Goal: Transaction & Acquisition: Register for event/course

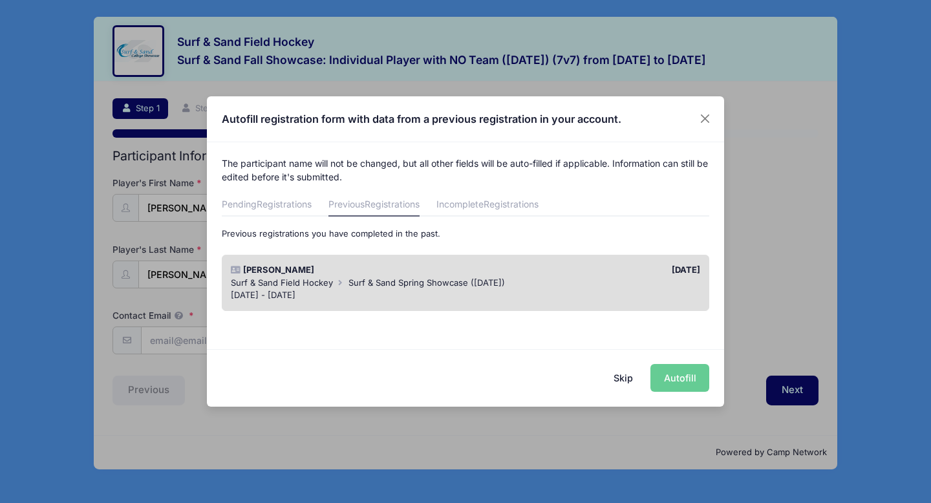
click at [699, 386] on div "Skip Autofill" at bounding box center [465, 378] width 517 height 58
click at [564, 297] on div "[DATE] - [DATE]" at bounding box center [466, 295] width 470 height 13
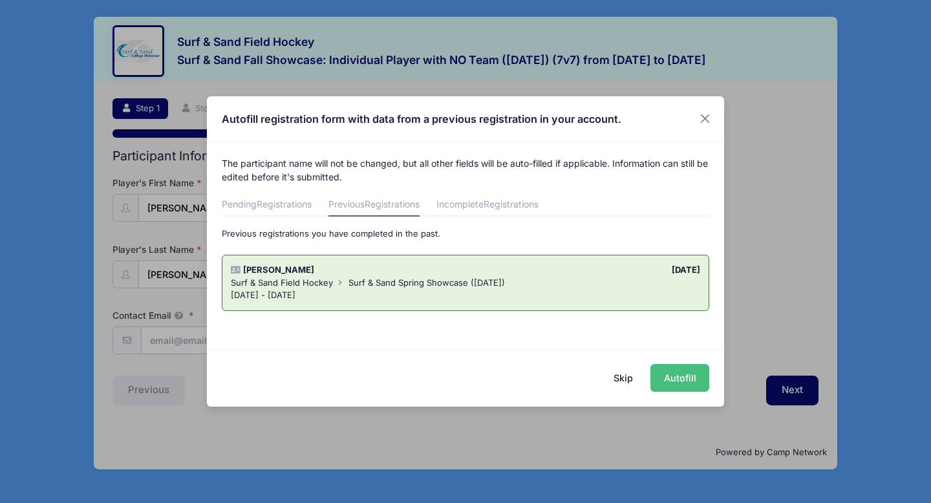
click at [679, 380] on button "Autofill" at bounding box center [680, 378] width 59 height 28
type input "[EMAIL_ADDRESS][DOMAIN_NAME]"
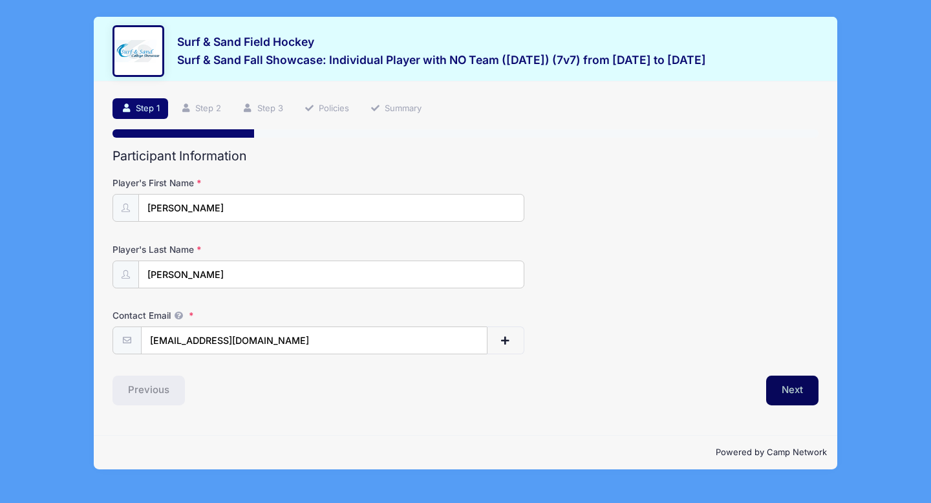
click at [798, 393] on button "Next" at bounding box center [792, 391] width 52 height 30
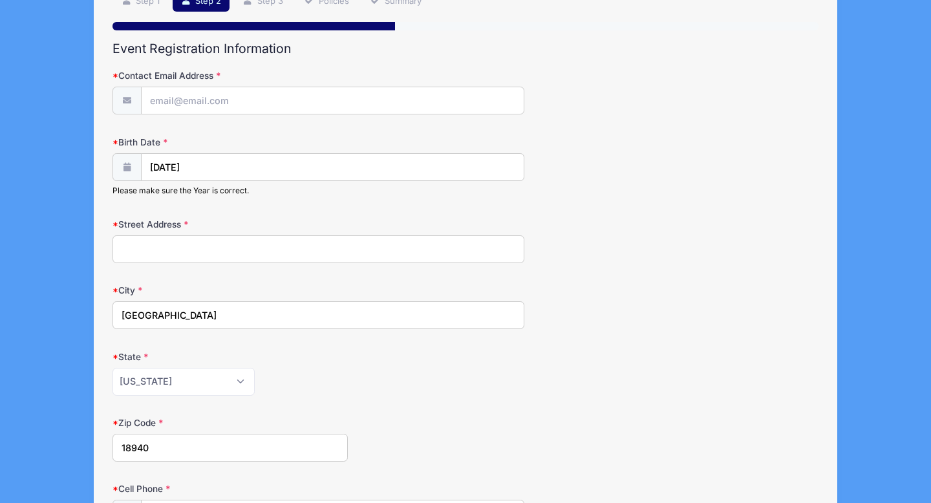
scroll to position [108, 0]
click at [338, 98] on input "Contact Email Address" at bounding box center [333, 101] width 382 height 28
type input "[EMAIL_ADDRESS][DOMAIN_NAME]"
type input "[STREET_ADDRESS]"
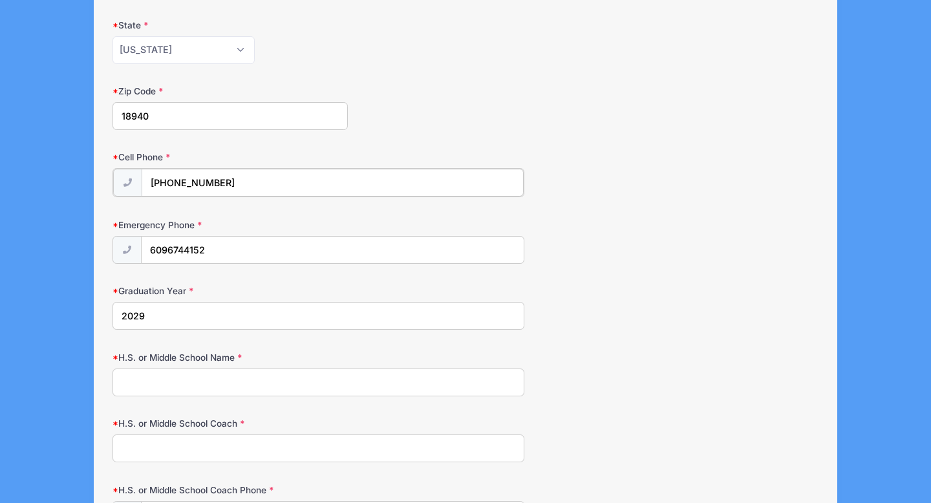
scroll to position [438, 0]
drag, startPoint x: 240, startPoint y: 182, endPoint x: 140, endPoint y: 171, distance: 100.8
click at [140, 171] on div "[PHONE_NUMBER]" at bounding box center [319, 183] width 412 height 29
type input "[PHONE_NUMBER]"
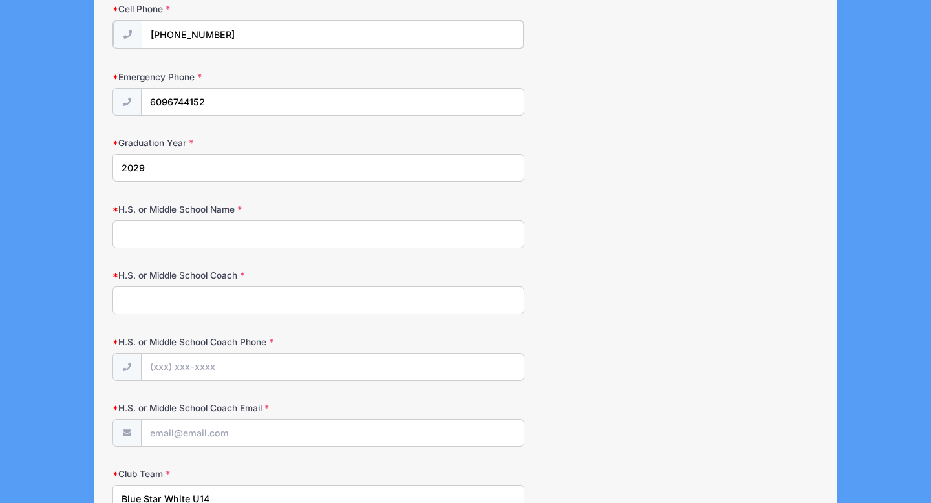
scroll to position [591, 0]
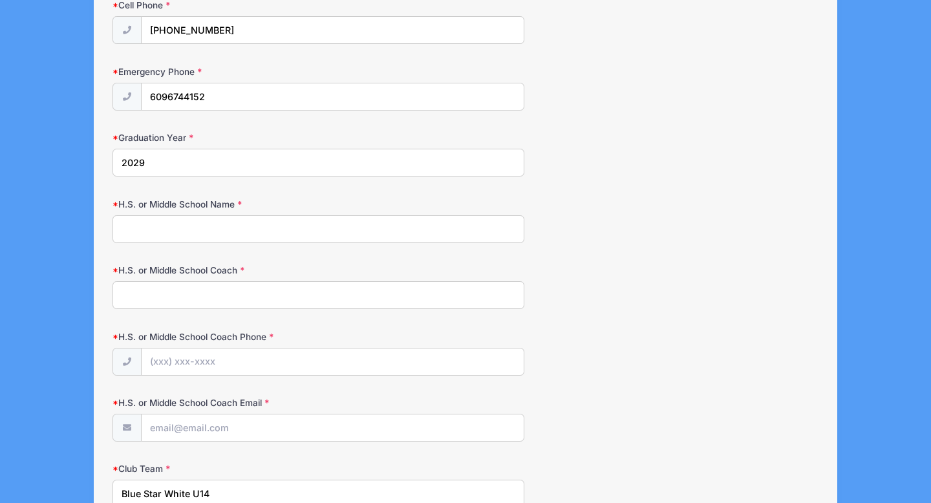
click at [239, 293] on input "H.S. or Middle School Coach" at bounding box center [319, 295] width 412 height 28
type input "N"
type input "Council [GEOGRAPHIC_DATA]"
click at [241, 363] on input "H.S. or Middle School Coach Phone" at bounding box center [333, 363] width 382 height 28
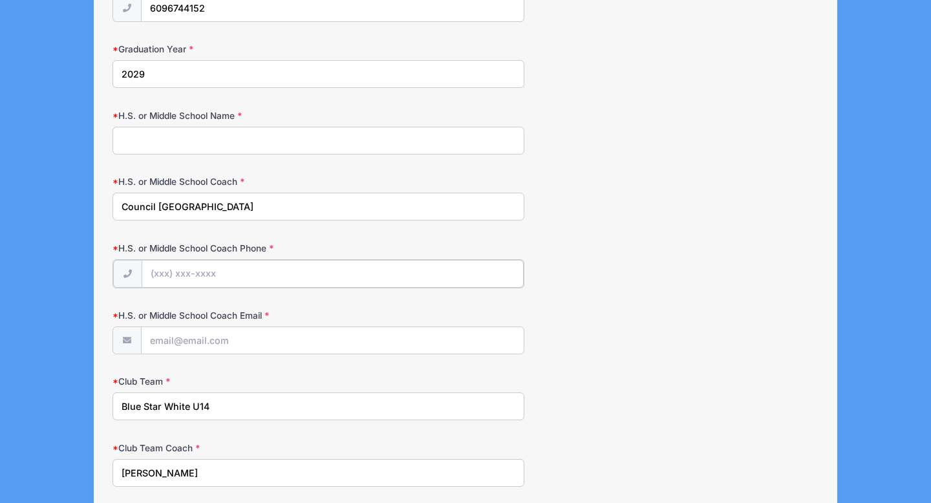
scroll to position [682, 0]
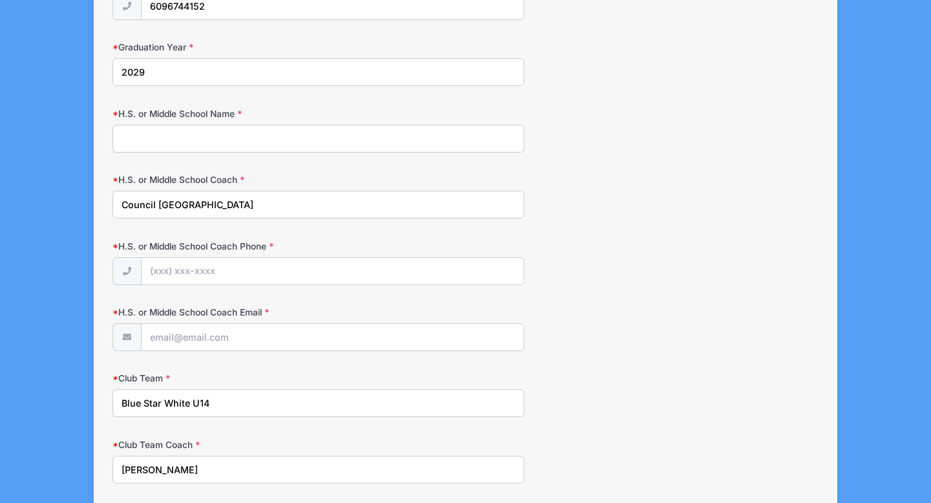
drag, startPoint x: 228, startPoint y: 402, endPoint x: 166, endPoint y: 400, distance: 62.1
click at [166, 400] on input "Blue Star White U14" at bounding box center [319, 403] width 412 height 28
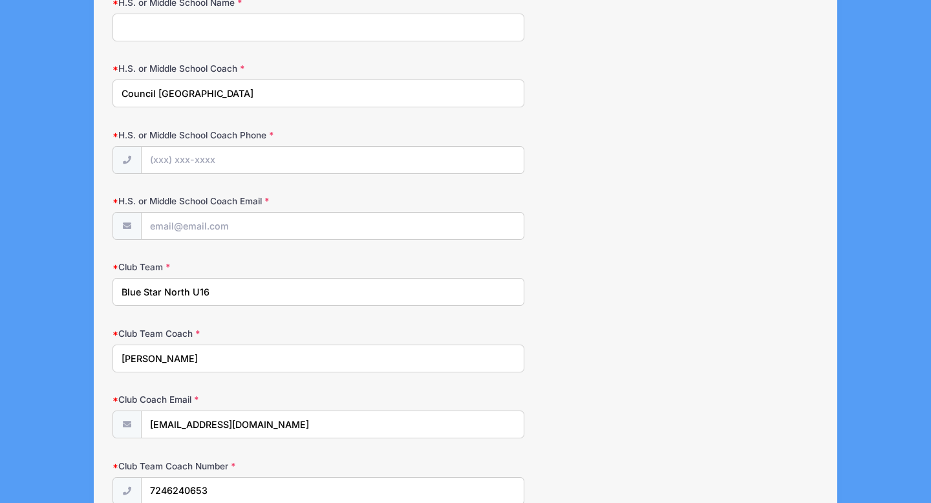
scroll to position [794, 0]
type input "Blue Star North U16"
click at [233, 163] on input "H.S. or Middle School Coach Phone" at bounding box center [333, 160] width 382 height 28
type input "[PERSON_NAME][EMAIL_ADDRESS][DOMAIN_NAME]"
drag, startPoint x: 262, startPoint y: 155, endPoint x: 154, endPoint y: 149, distance: 108.1
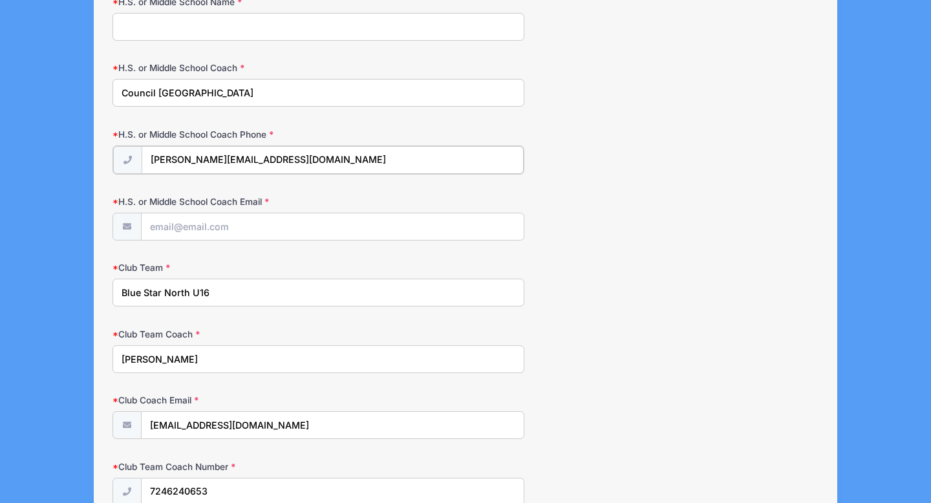
click at [154, 149] on input "[PERSON_NAME][EMAIL_ADDRESS][DOMAIN_NAME]" at bounding box center [333, 160] width 382 height 28
click at [180, 226] on input "H.S. or Middle School Coach Email" at bounding box center [333, 226] width 382 height 28
paste input "[PERSON_NAME][EMAIL_ADDRESS][DOMAIN_NAME]"
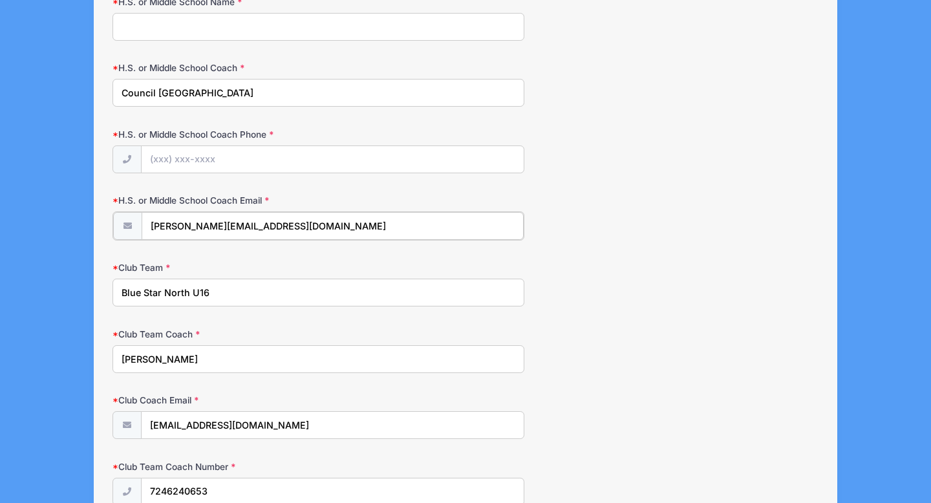
type input "[PERSON_NAME][EMAIL_ADDRESS][DOMAIN_NAME]"
click at [260, 160] on input "H.S. or Middle School Coach Phone" at bounding box center [333, 160] width 382 height 28
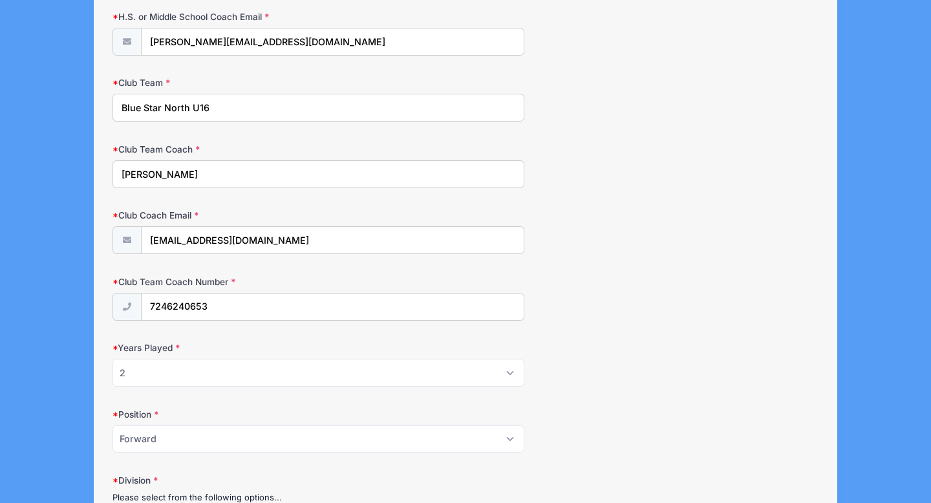
scroll to position [990, 0]
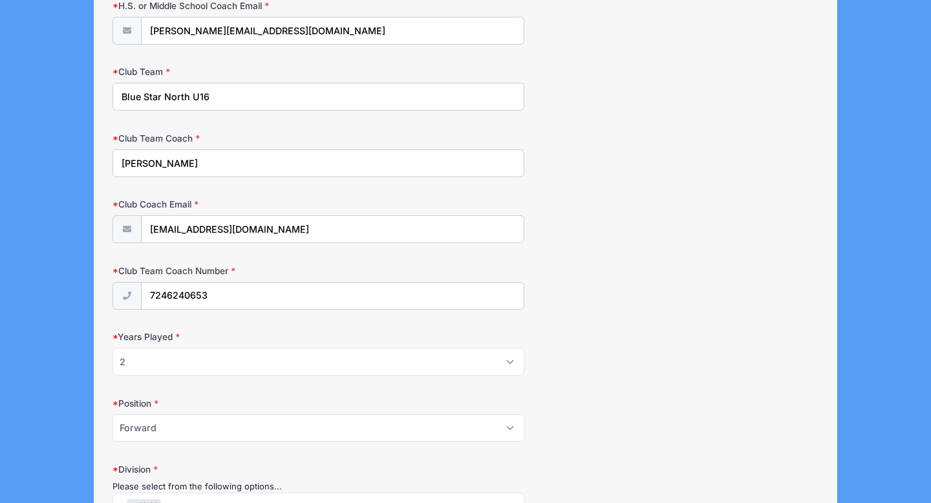
type input "[PHONE_NUMBER]"
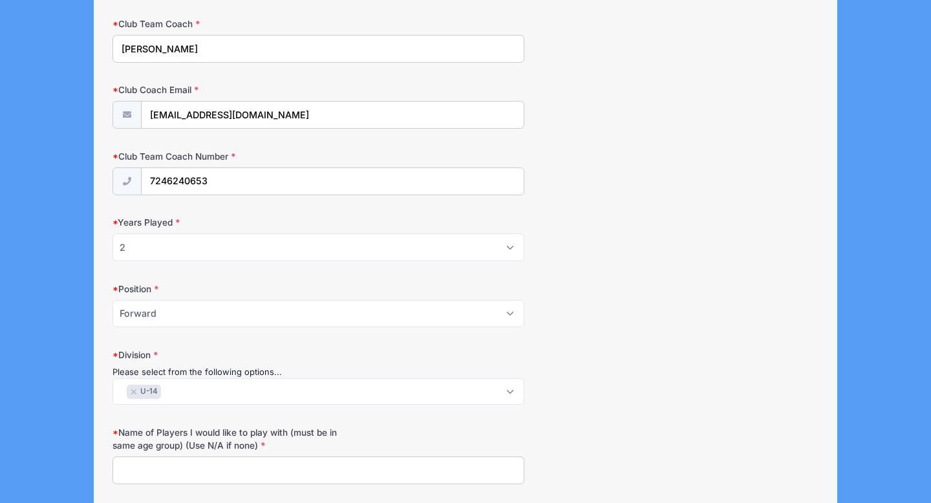
scroll to position [1105, 0]
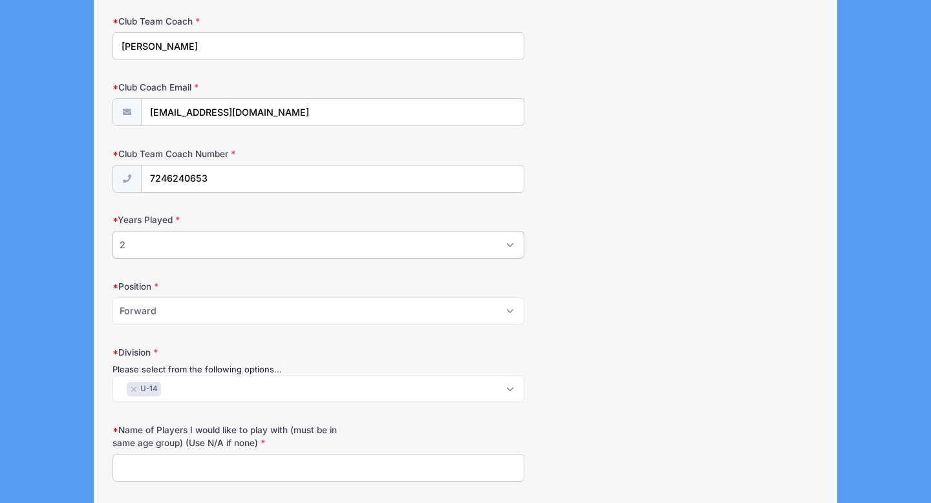
click at [219, 251] on select "Please Select 1 2 3 4 5 6 7 8 9 10+" at bounding box center [319, 245] width 412 height 28
select select "4"
click at [113, 232] on select "Please Select 1 2 3 4 5 6 7 8 9 10+" at bounding box center [319, 246] width 412 height 28
click at [214, 310] on select "Please Select Forward Midfielder Fullback Goalie" at bounding box center [319, 313] width 412 height 28
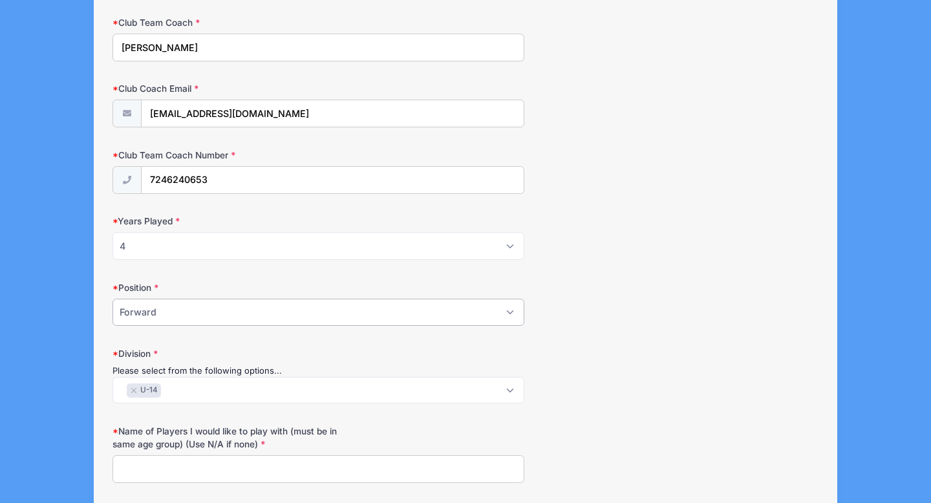
select select "Midfielder"
click at [113, 299] on select "Please Select Forward Midfielder Fullback Goalie" at bounding box center [319, 313] width 412 height 28
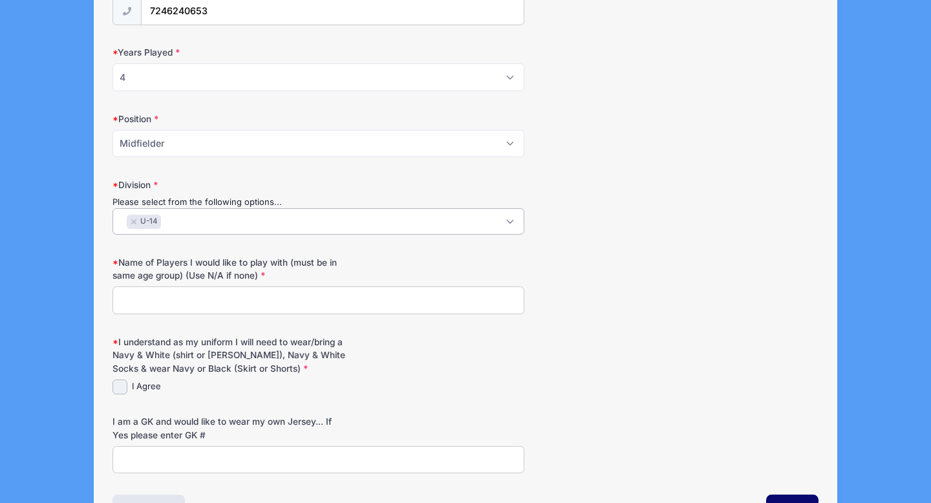
scroll to position [1, 0]
click at [277, 223] on span "× U-14" at bounding box center [319, 221] width 412 height 27
click at [134, 221] on button "×" at bounding box center [134, 221] width 8 height 5
select select "U-16"
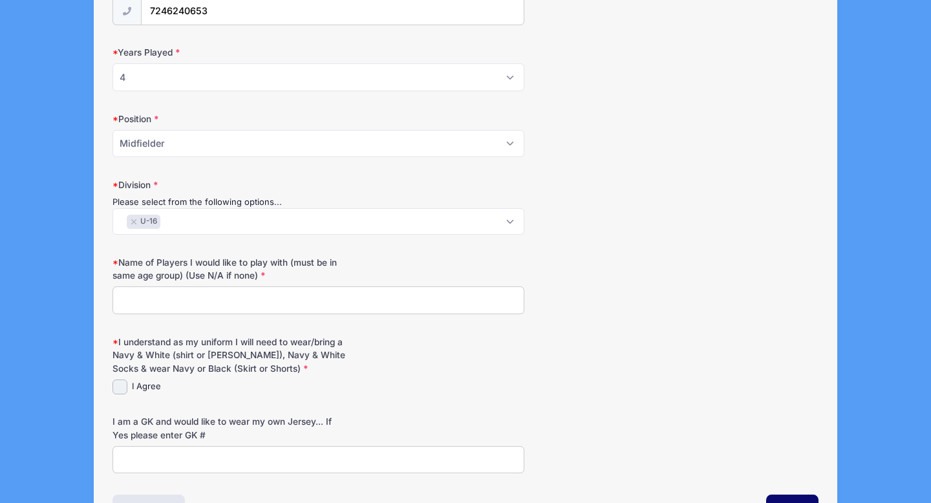
click at [228, 303] on input "Name of Players I would like to play with (must be in same age group) (Use N/A …" at bounding box center [319, 301] width 412 height 28
type input "n/a"
click at [122, 387] on input "I Agree" at bounding box center [120, 387] width 15 height 15
checkbox input "true"
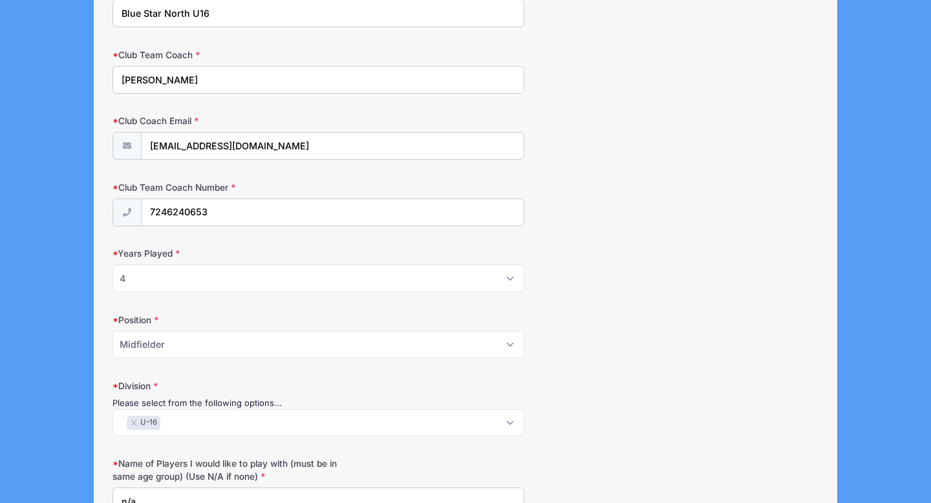
scroll to position [1056, 0]
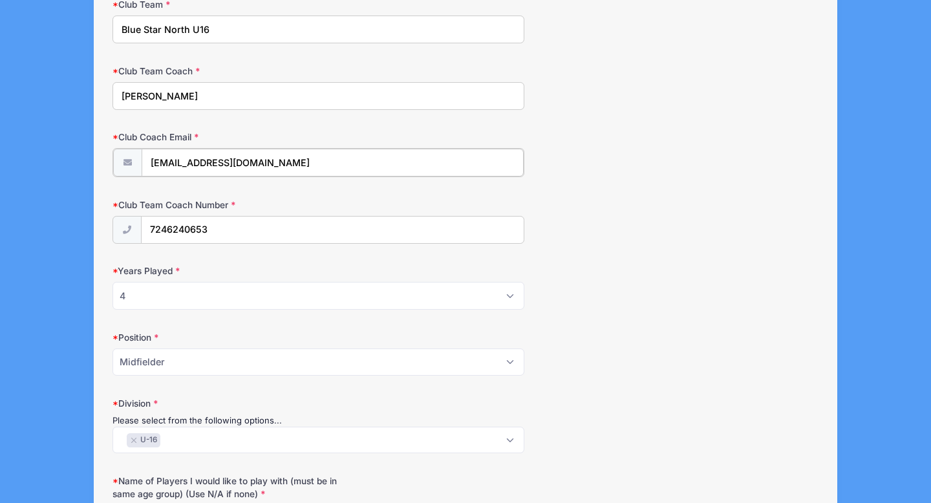
click at [370, 166] on input "megroeloff@bluestarfieldhockey.org" at bounding box center [333, 163] width 382 height 28
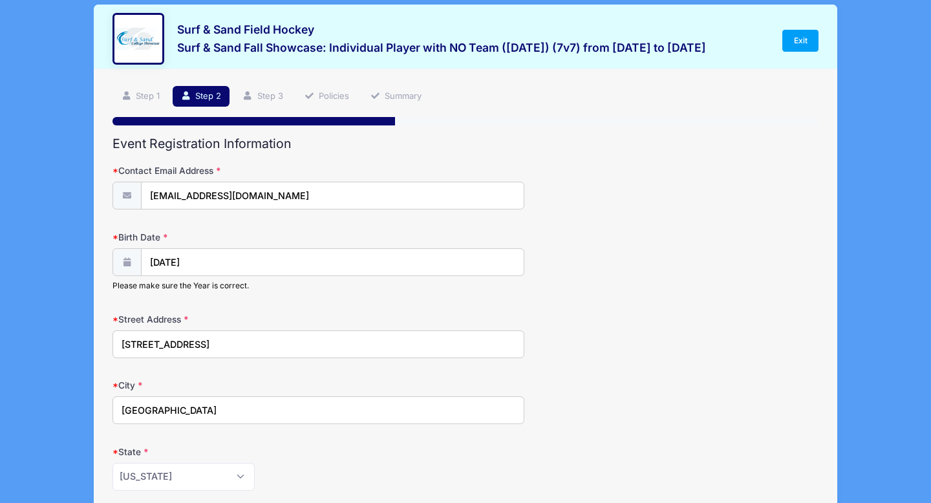
scroll to position [0, 0]
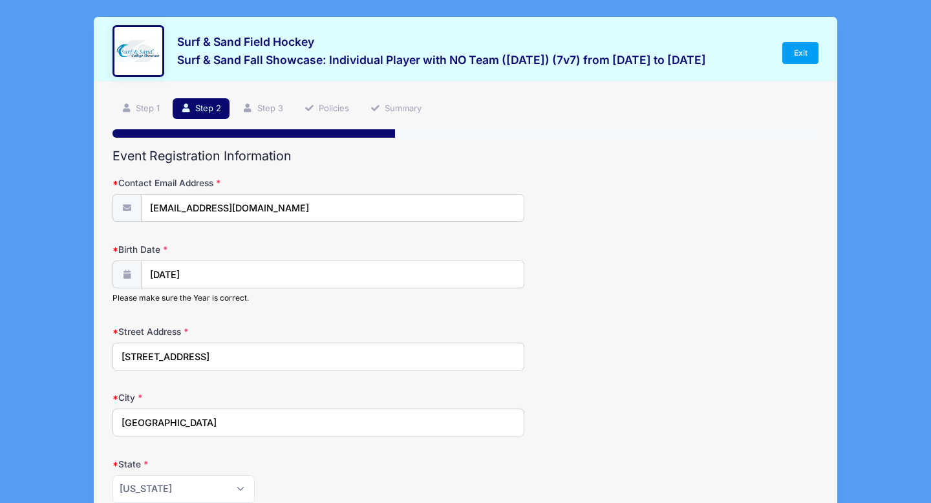
type input "megroeloff@bluestarfieldhockey.org, info@bluestarfieldhockey.com,"
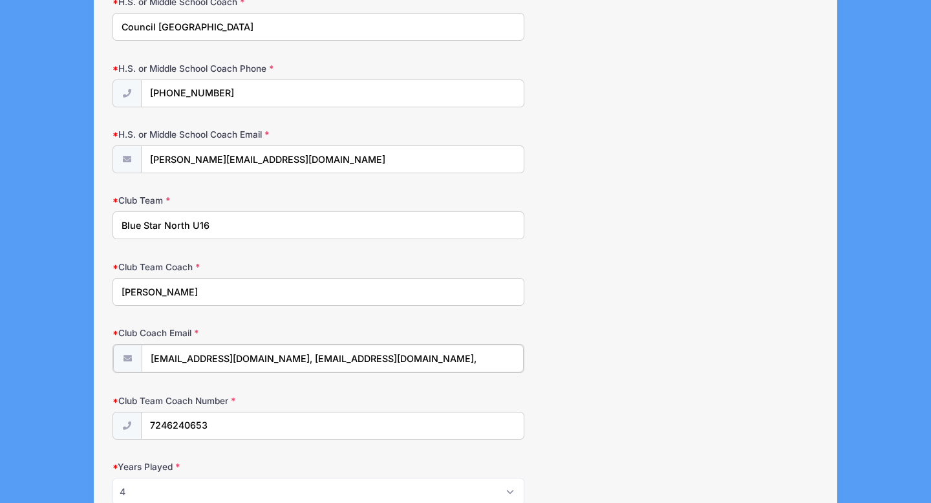
scroll to position [874, 0]
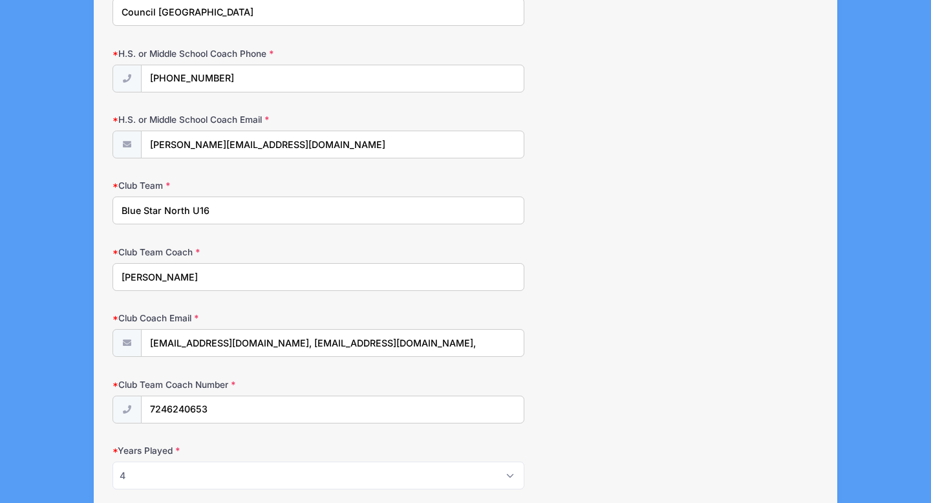
click at [224, 280] on input "Meg Roeloffs" at bounding box center [319, 277] width 412 height 28
type input "Meg Roeloffs, Brandi Ritz"
click at [472, 345] on input "megroeloff@bluestarfieldhockey.org, info@bluestarfieldhockey.com," at bounding box center [333, 344] width 382 height 28
click at [382, 345] on input "megroeloff@bluestarfieldhockey.org, info@bluestarfieldhockey.com,ritz@bluestarf…" at bounding box center [333, 344] width 382 height 28
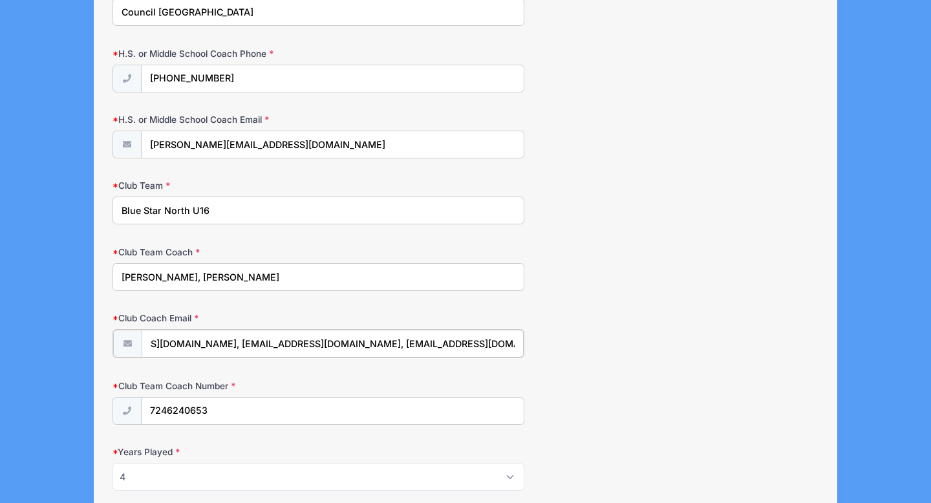
type input "megroeloff@bluestarfieldhockey.org, info@bluestarfieldhockey.com, ritz@bluestar…"
click at [406, 415] on input "7246240653" at bounding box center [333, 410] width 382 height 28
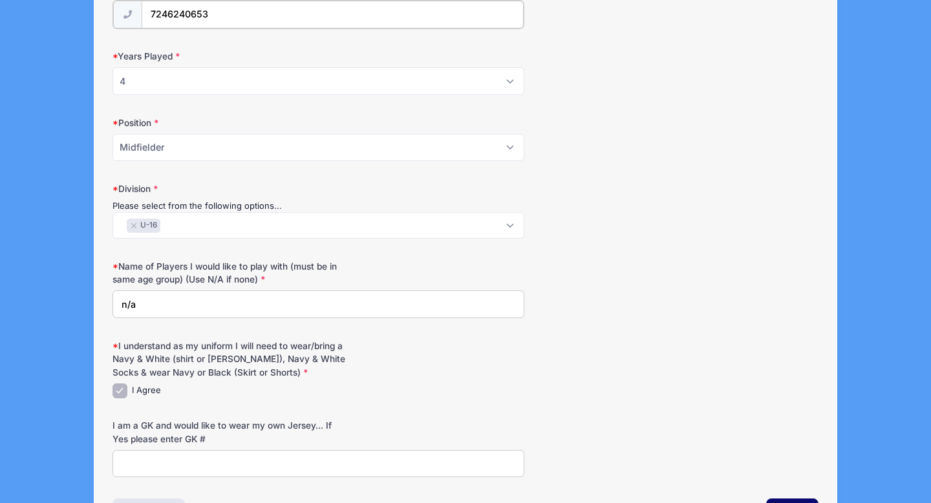
scroll to position [1268, 0]
click at [439, 78] on select "Please Select 1 2 3 4 5 6 7 8 9 10+" at bounding box center [319, 82] width 412 height 28
select select "3"
click at [113, 68] on select "Please Select 1 2 3 4 5 6 7 8 9 10+" at bounding box center [319, 82] width 412 height 28
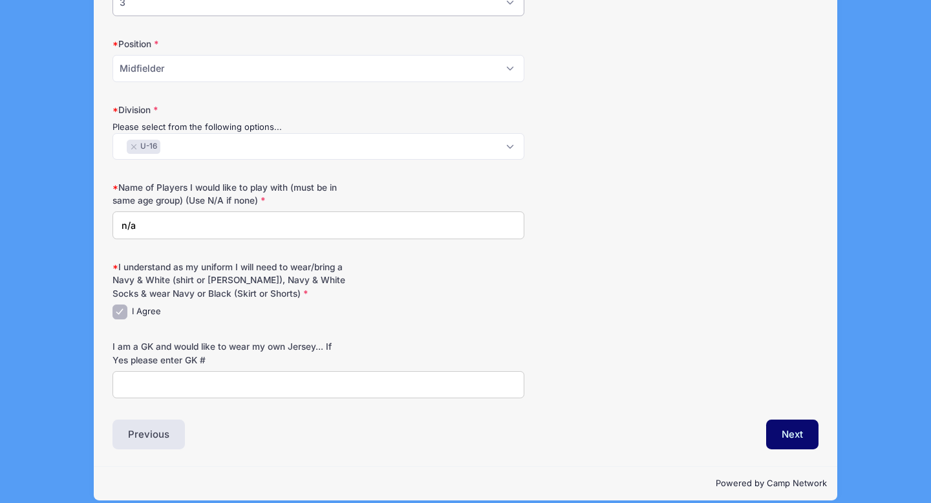
scroll to position [1362, 0]
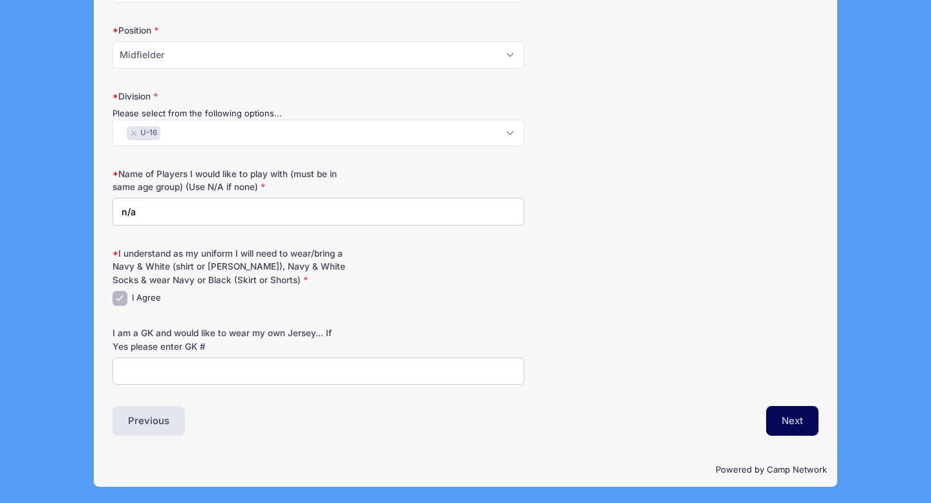
click at [792, 428] on button "Next" at bounding box center [792, 421] width 52 height 30
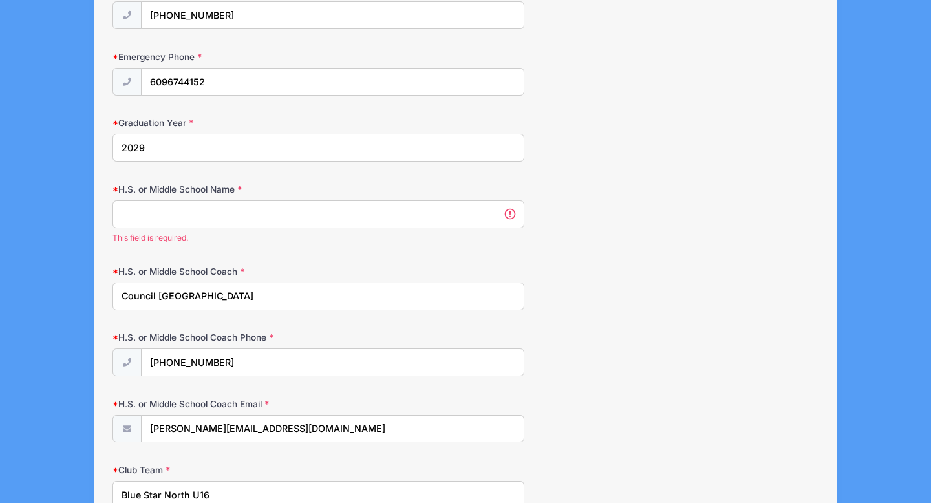
scroll to position [605, 0]
drag, startPoint x: 288, startPoint y: 300, endPoint x: 132, endPoint y: 283, distance: 156.8
click at [132, 284] on input "Council Rock North High School" at bounding box center [319, 298] width 412 height 28
type input "Jules Singer"
click at [144, 217] on input "H.S. or Middle School Name" at bounding box center [319, 216] width 412 height 28
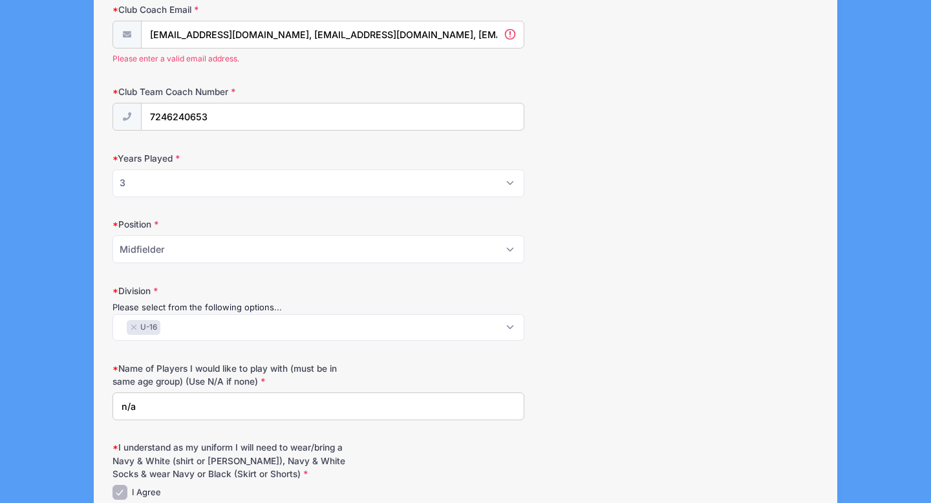
scroll to position [1186, 0]
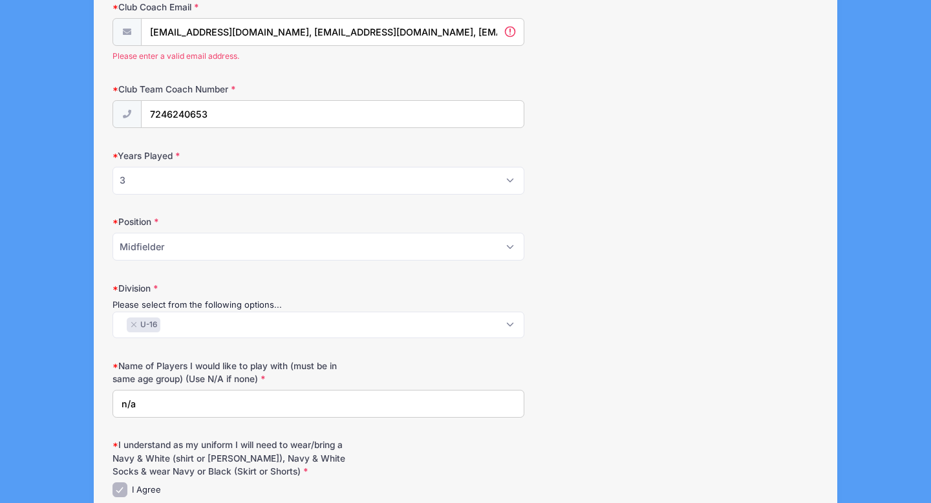
type input "Council Rock Field Hockey North"
click at [202, 245] on select "Please Select Forward Midfielder Fullback Goalie" at bounding box center [319, 247] width 412 height 28
click at [113, 233] on select "Please Select Forward Midfielder Fullback Goalie" at bounding box center [319, 247] width 412 height 28
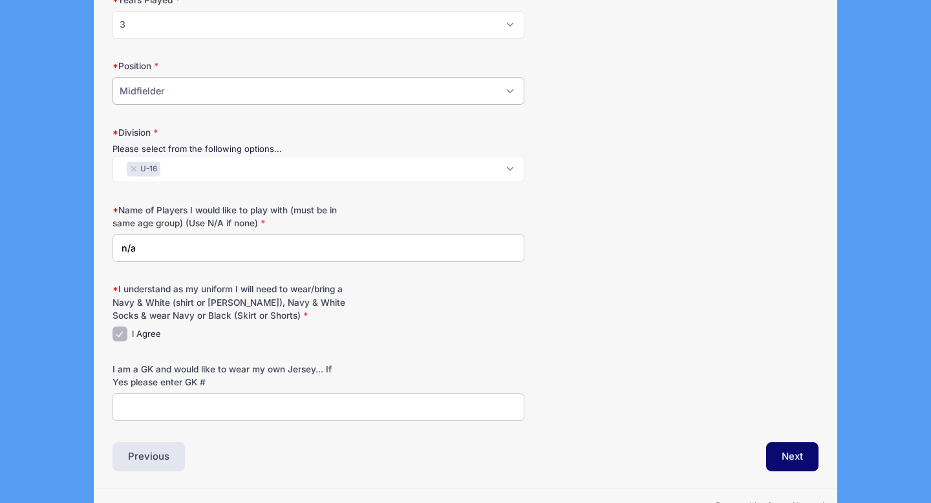
scroll to position [1377, 0]
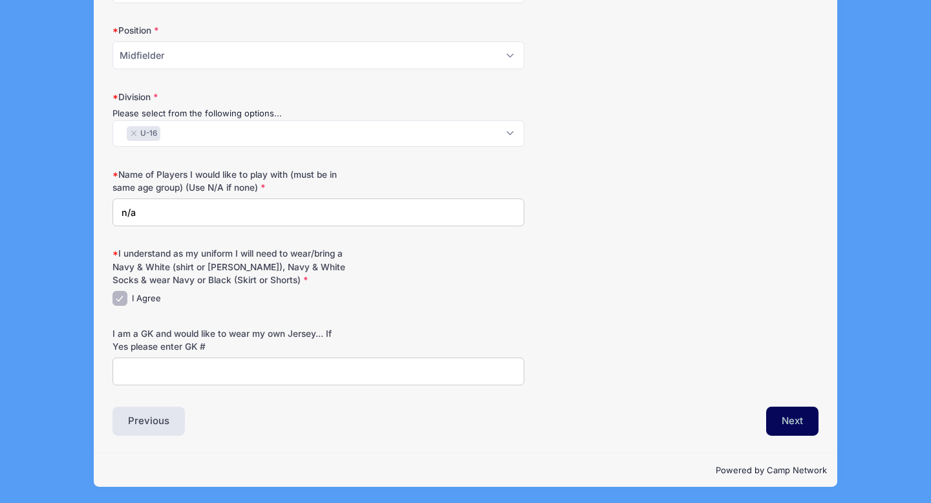
click at [778, 424] on button "Next" at bounding box center [792, 422] width 52 height 30
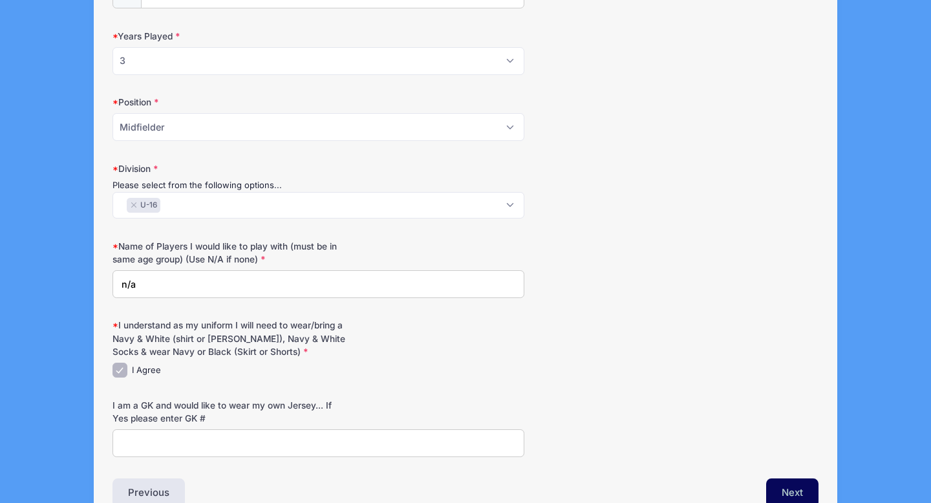
scroll to position [1119, 0]
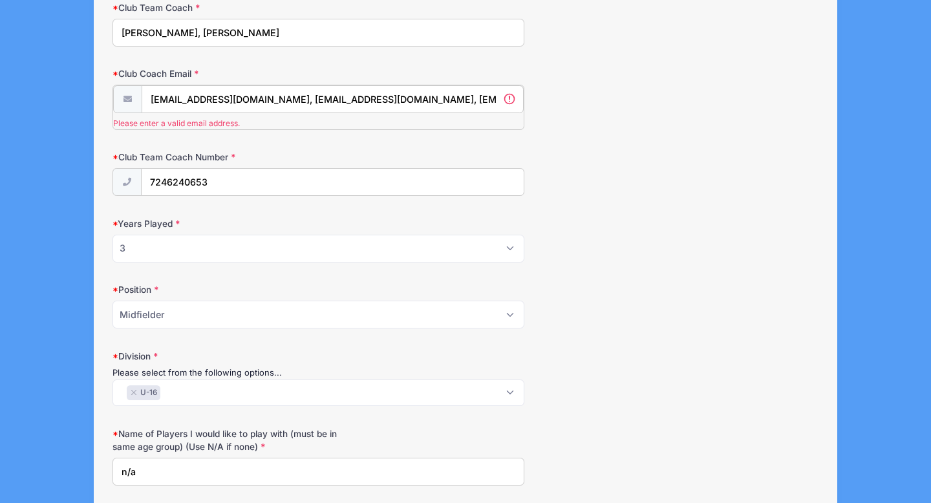
drag, startPoint x: 456, startPoint y: 100, endPoint x: 147, endPoint y: 103, distance: 308.6
click at [147, 103] on input "megroeloff@bluestarfieldhockey.org, info@bluestarfieldhockey.com, ritz@bluestar…" at bounding box center [333, 99] width 382 height 28
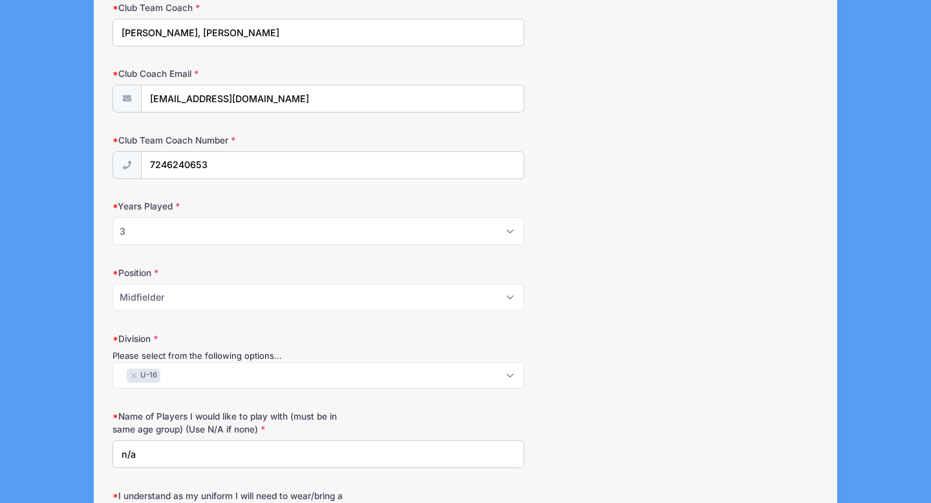
click at [328, 141] on label "Club Team Coach Number" at bounding box center [230, 140] width 235 height 13
click at [328, 152] on input "7246240653" at bounding box center [333, 166] width 382 height 28
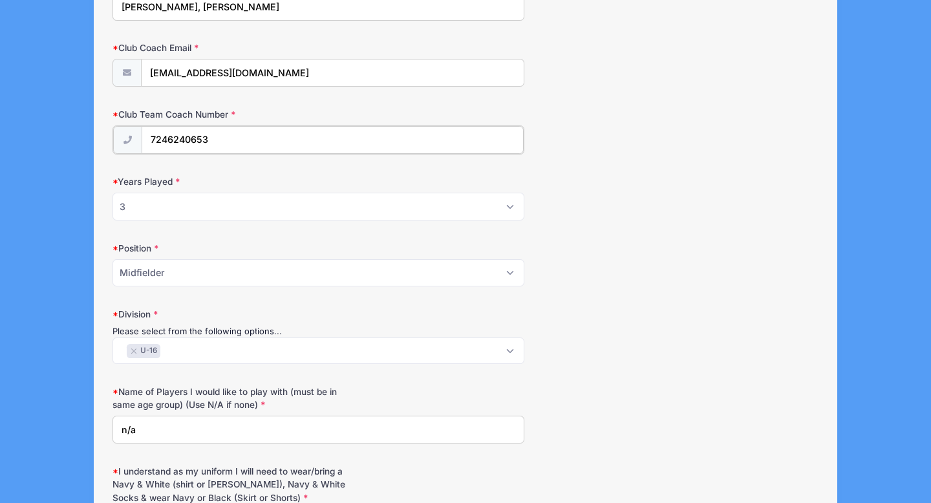
scroll to position [1146, 0]
click at [152, 73] on input "ritz@bluestarfieldhockey.com" at bounding box center [333, 72] width 382 height 28
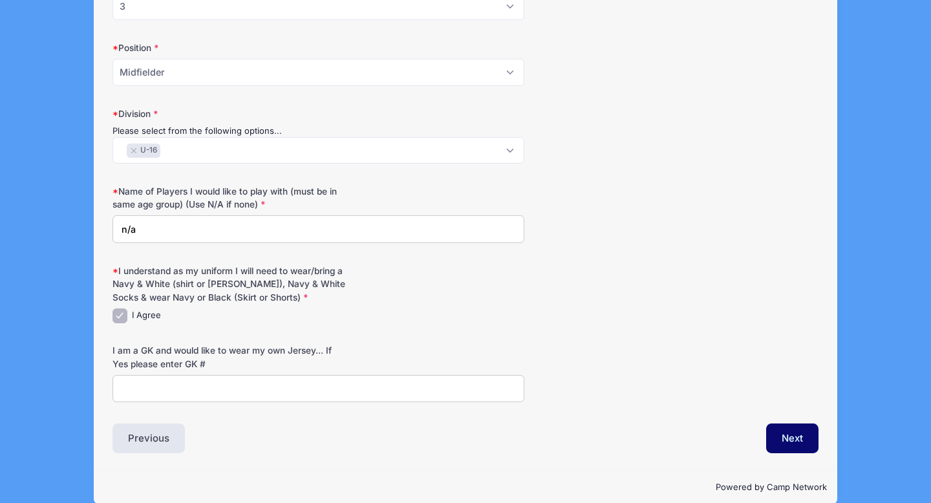
scroll to position [1363, 0]
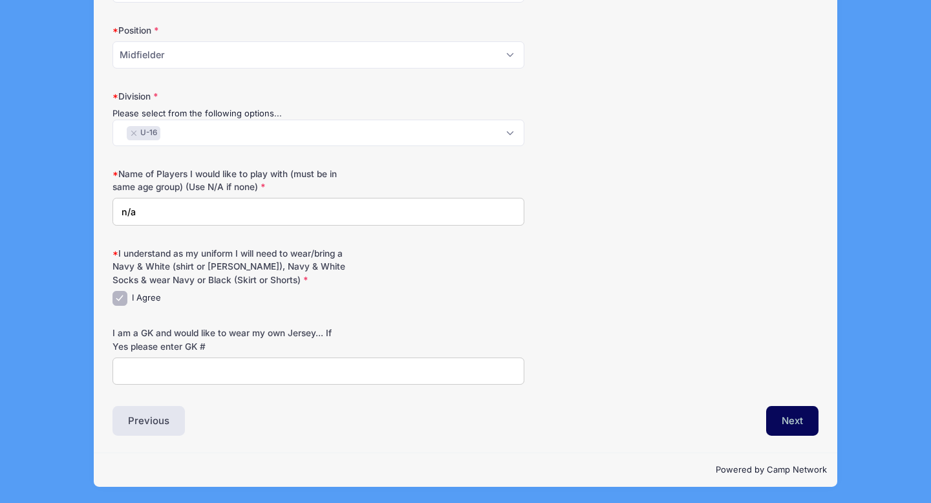
type input "britz@bluestarfieldhockey.com"
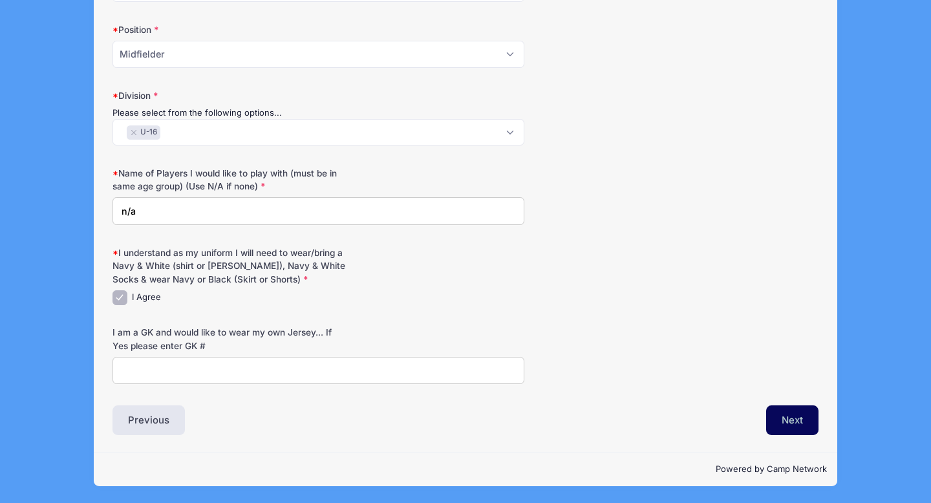
scroll to position [1362, 0]
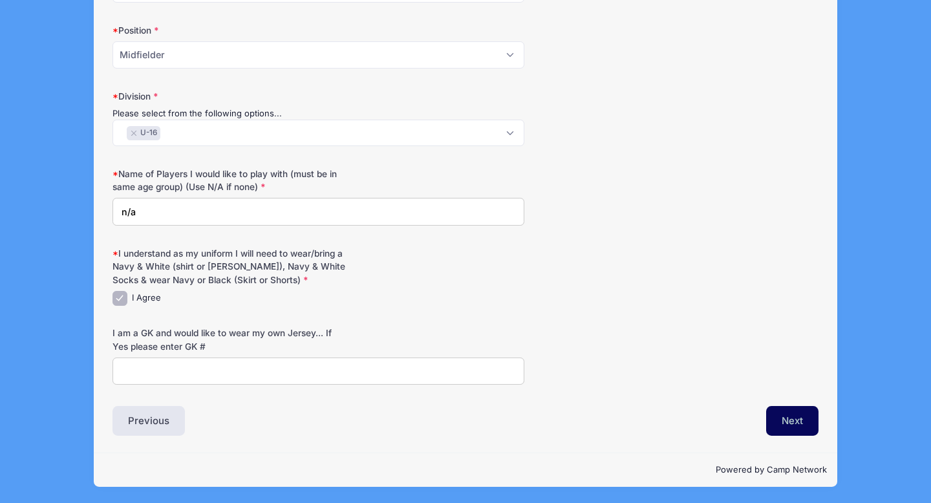
click at [794, 420] on button "Next" at bounding box center [792, 421] width 52 height 30
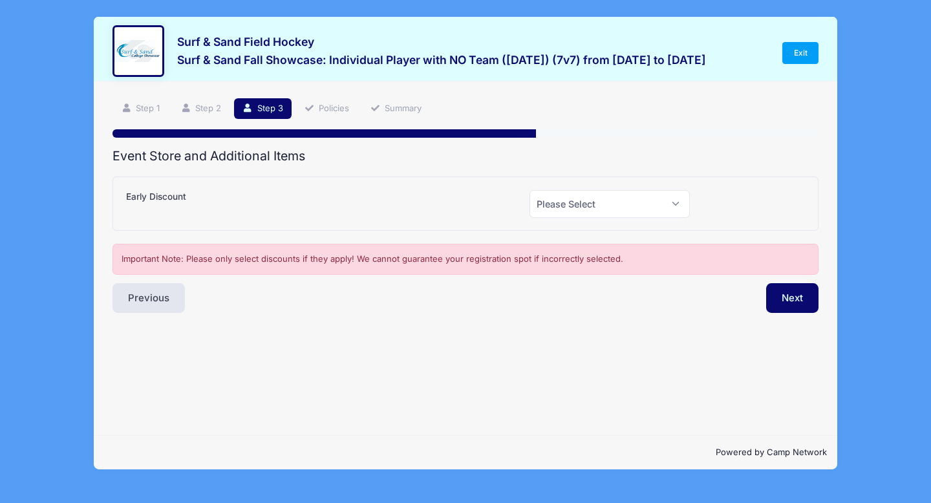
scroll to position [0, 0]
click at [575, 198] on select "Please Select Yes (-$10.00) No" at bounding box center [610, 204] width 160 height 28
click at [530, 190] on select "Please Select Yes (-$10.00) No" at bounding box center [610, 204] width 160 height 28
click at [777, 293] on button "Next" at bounding box center [792, 298] width 52 height 30
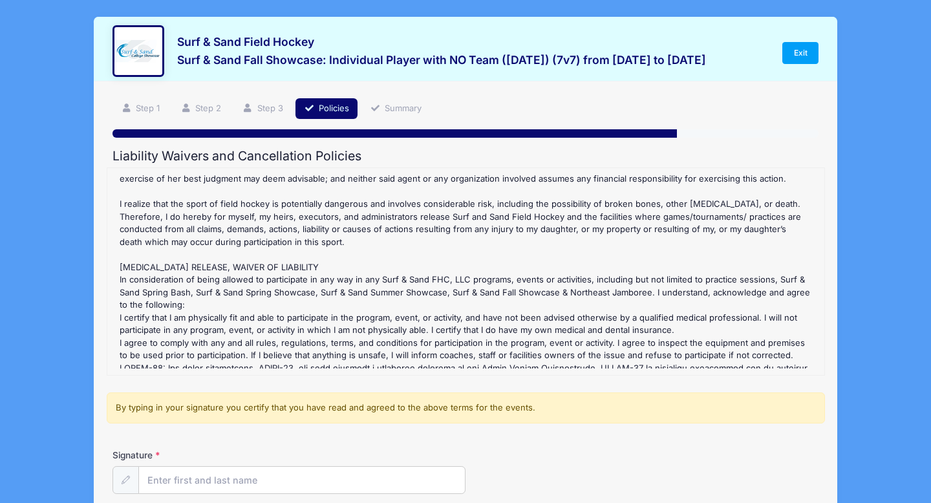
scroll to position [314, 0]
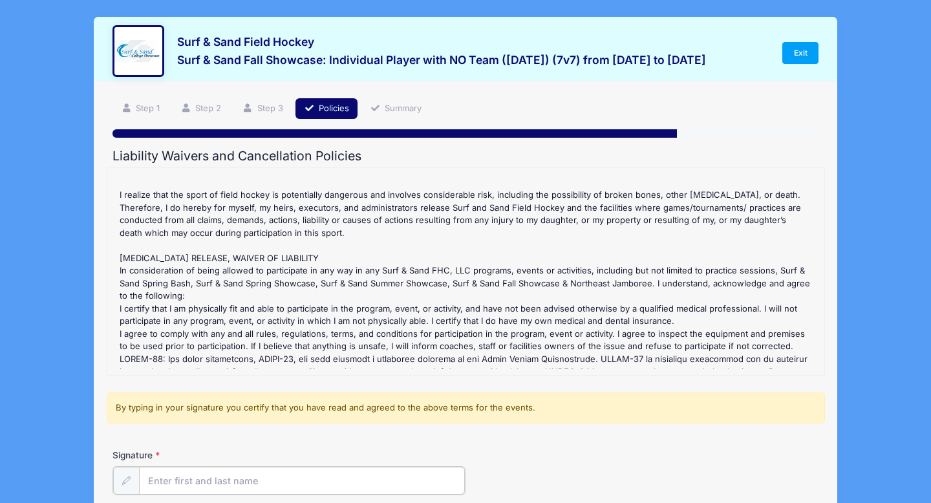
click at [171, 479] on input "Signature" at bounding box center [302, 481] width 326 height 28
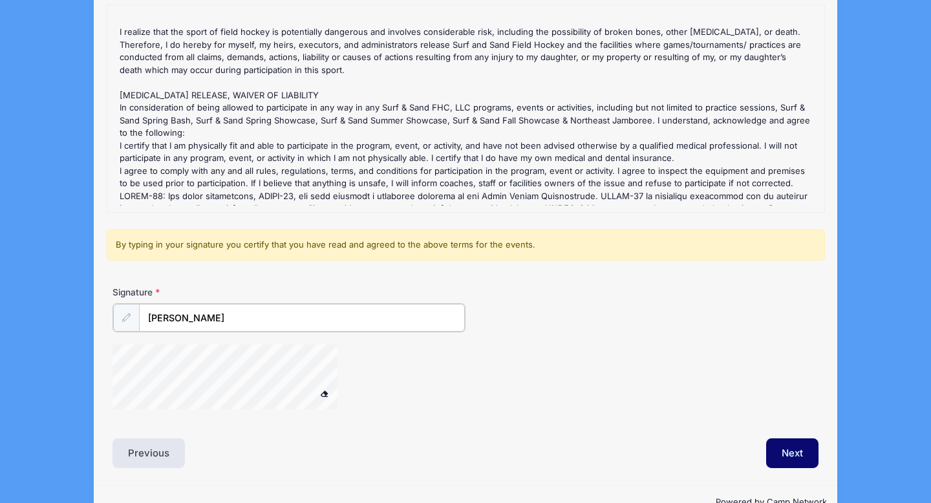
scroll to position [195, 0]
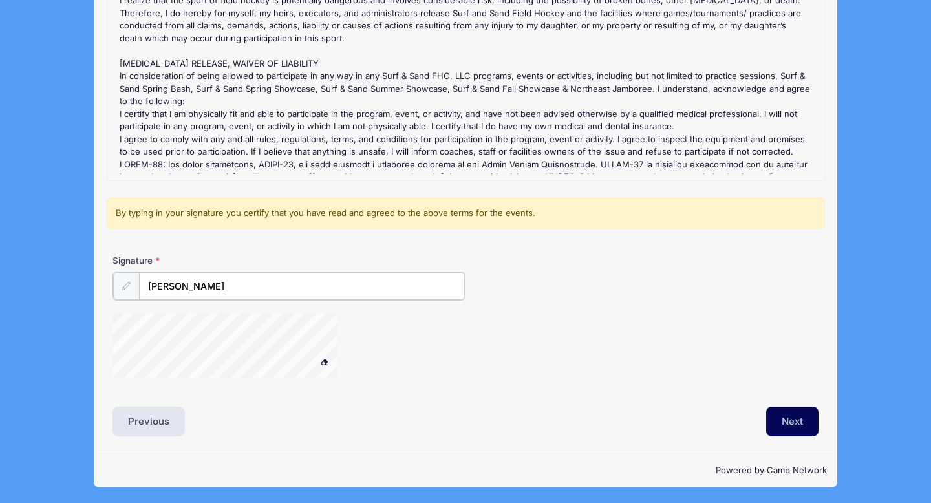
type input "Kelly Meyers"
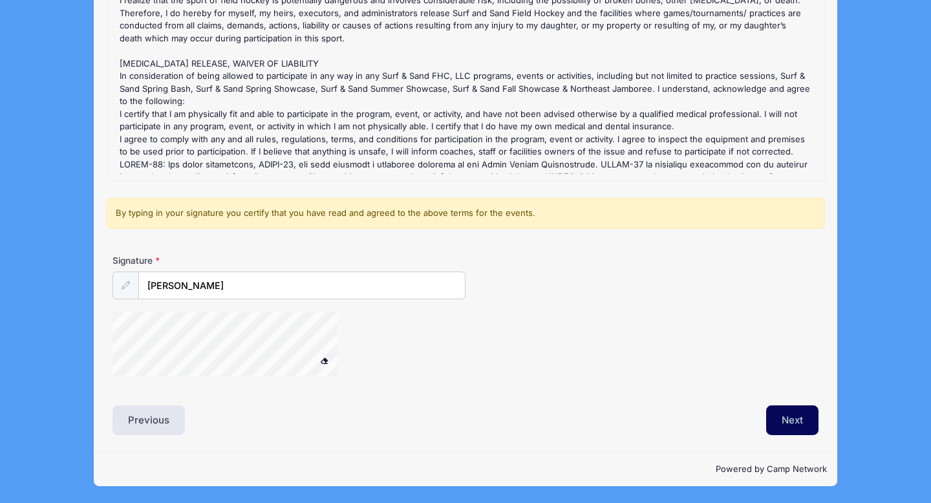
scroll to position [193, 0]
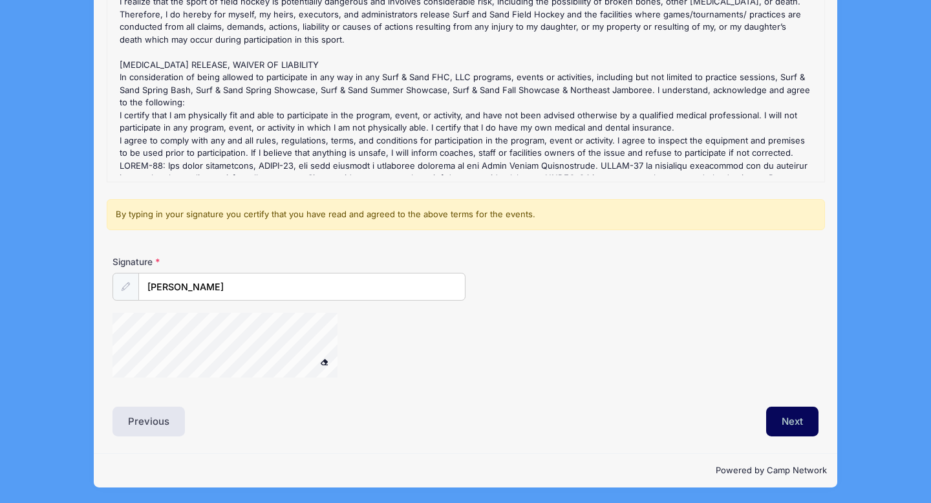
click at [790, 429] on button "Next" at bounding box center [792, 422] width 52 height 30
click at [794, 424] on button "Next" at bounding box center [792, 422] width 52 height 30
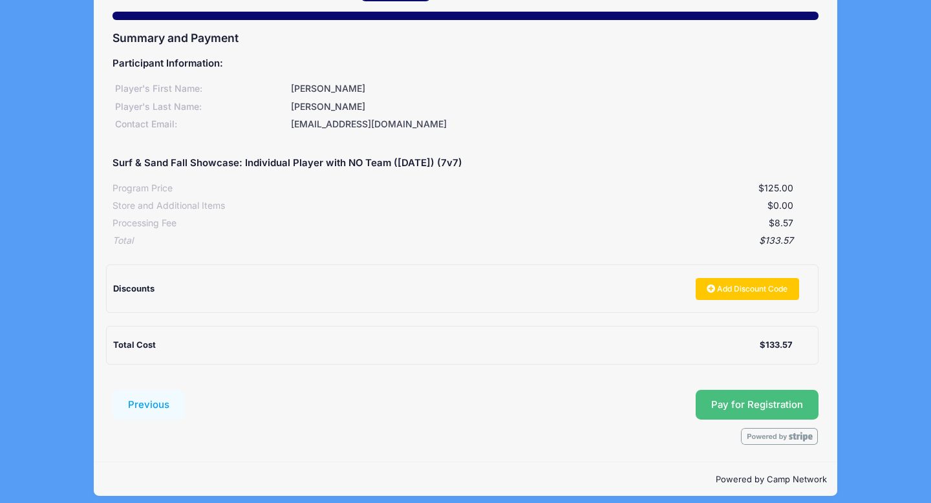
scroll to position [127, 0]
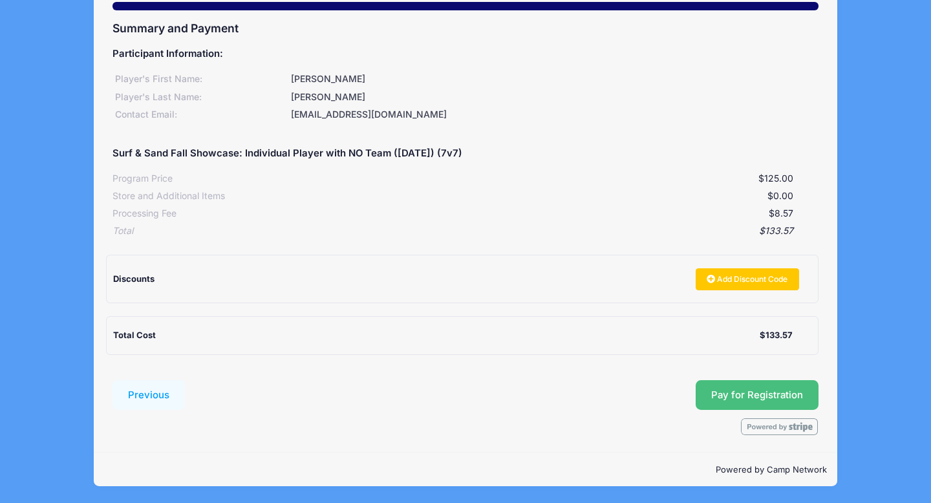
click at [779, 396] on button "Pay for Registration" at bounding box center [757, 395] width 123 height 30
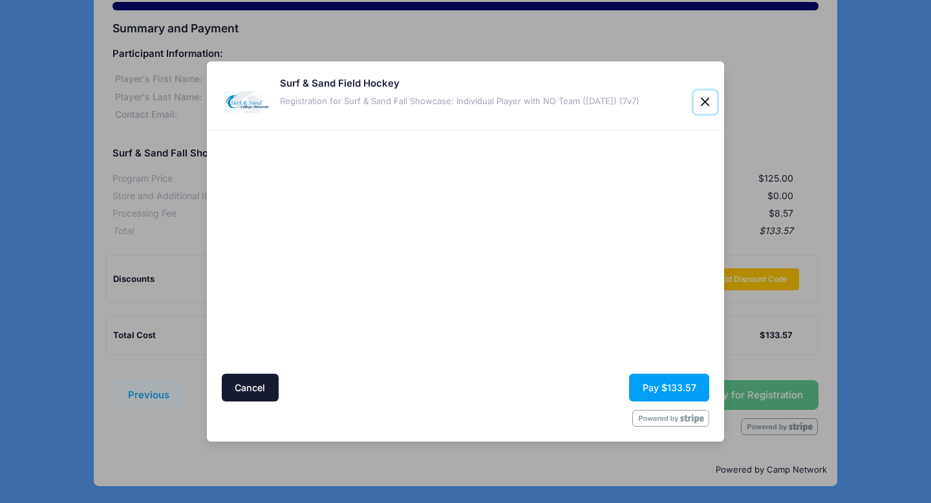
click at [704, 102] on button "Close" at bounding box center [705, 102] width 23 height 23
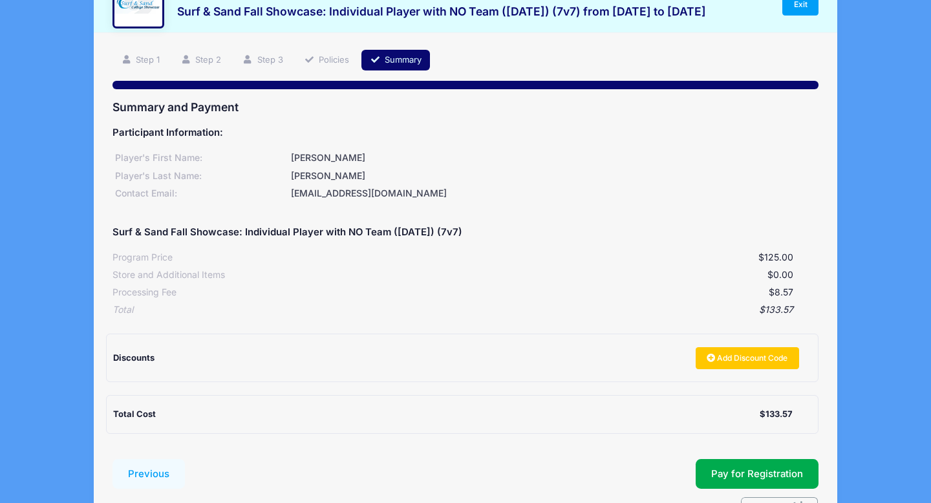
scroll to position [0, 0]
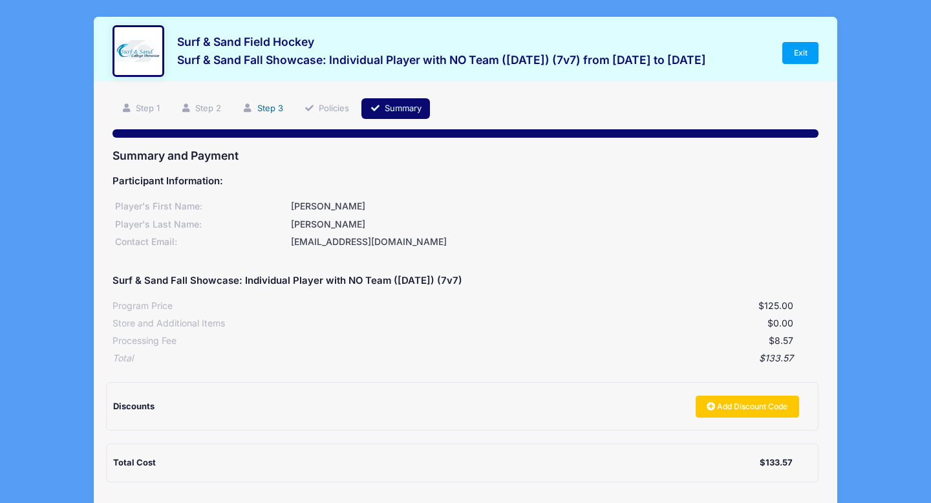
click at [272, 105] on link "Step 3" at bounding box center [263, 108] width 58 height 21
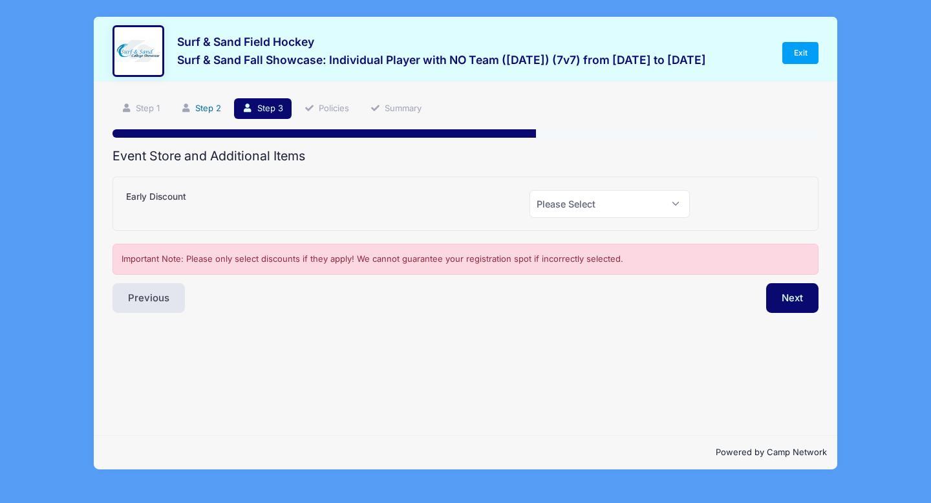
click at [218, 105] on link "Step 2" at bounding box center [202, 108] width 58 height 21
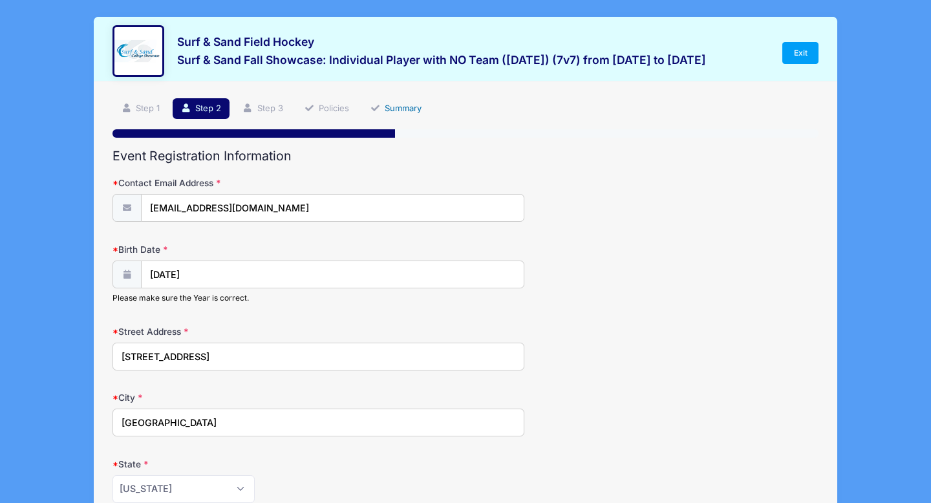
click at [407, 107] on link "Summary" at bounding box center [396, 108] width 69 height 21
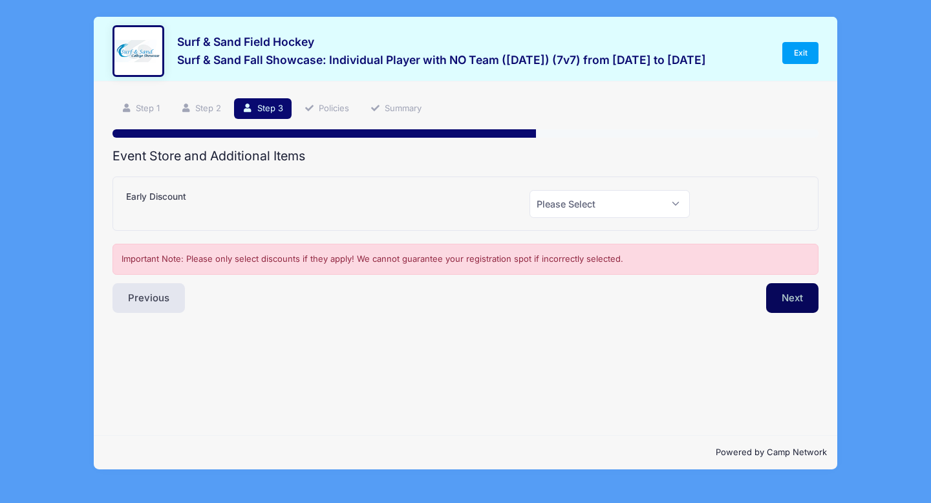
click at [792, 302] on button "Next" at bounding box center [792, 298] width 52 height 30
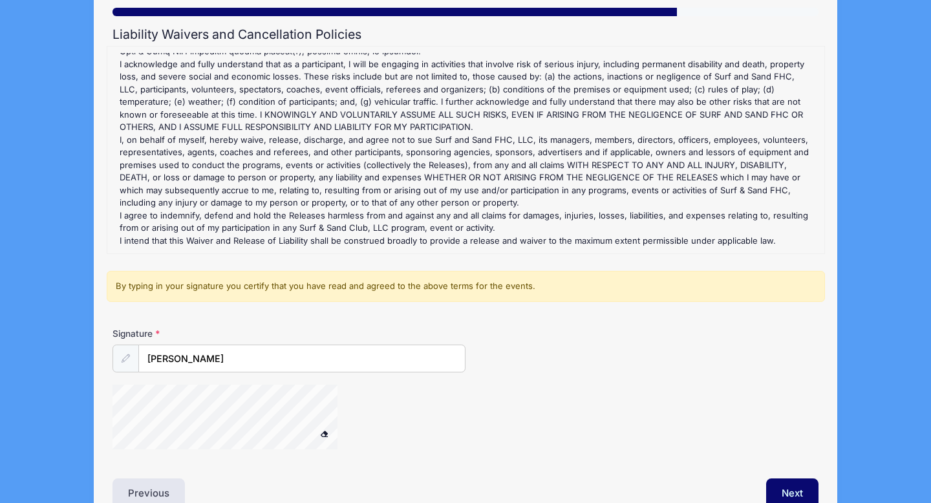
scroll to position [193, 0]
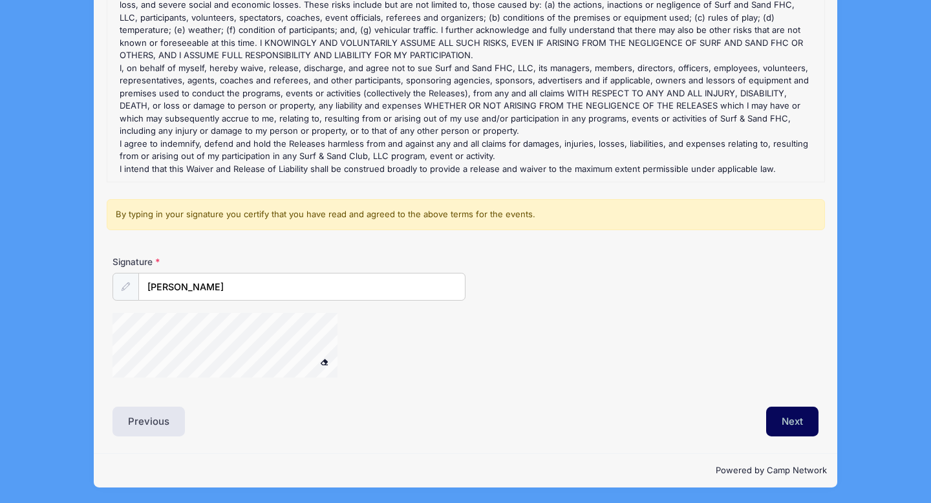
click at [806, 430] on button "Next" at bounding box center [792, 422] width 52 height 30
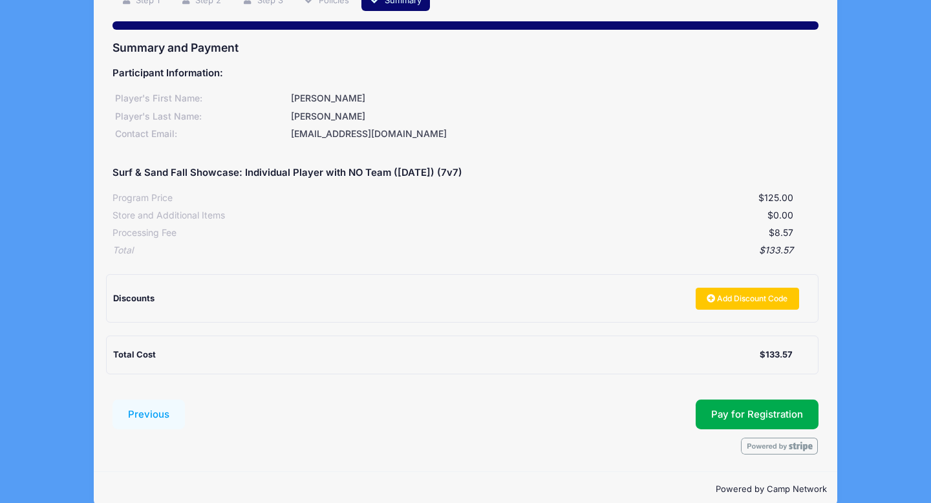
scroll to position [127, 0]
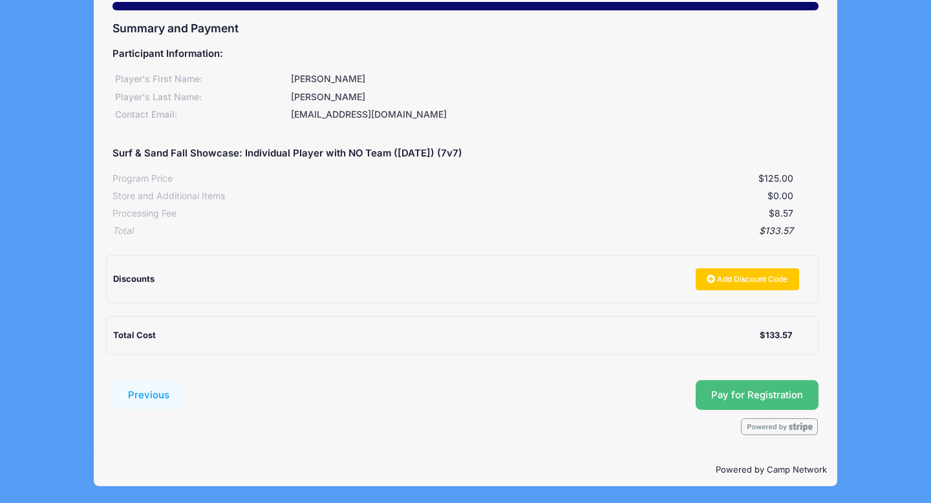
click at [766, 391] on button "Pay for Registration" at bounding box center [757, 395] width 123 height 30
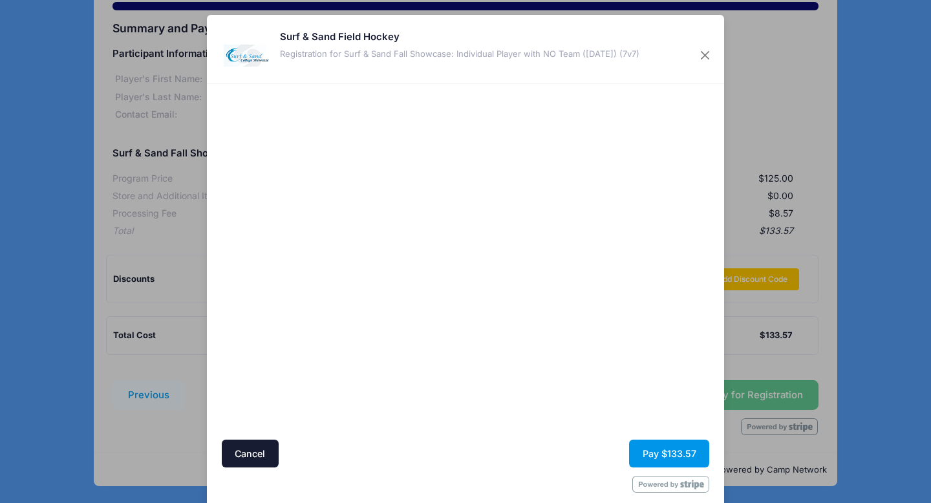
click at [652, 453] on button "Pay $133.57" at bounding box center [669, 454] width 80 height 28
